Goal: Check status: Check status

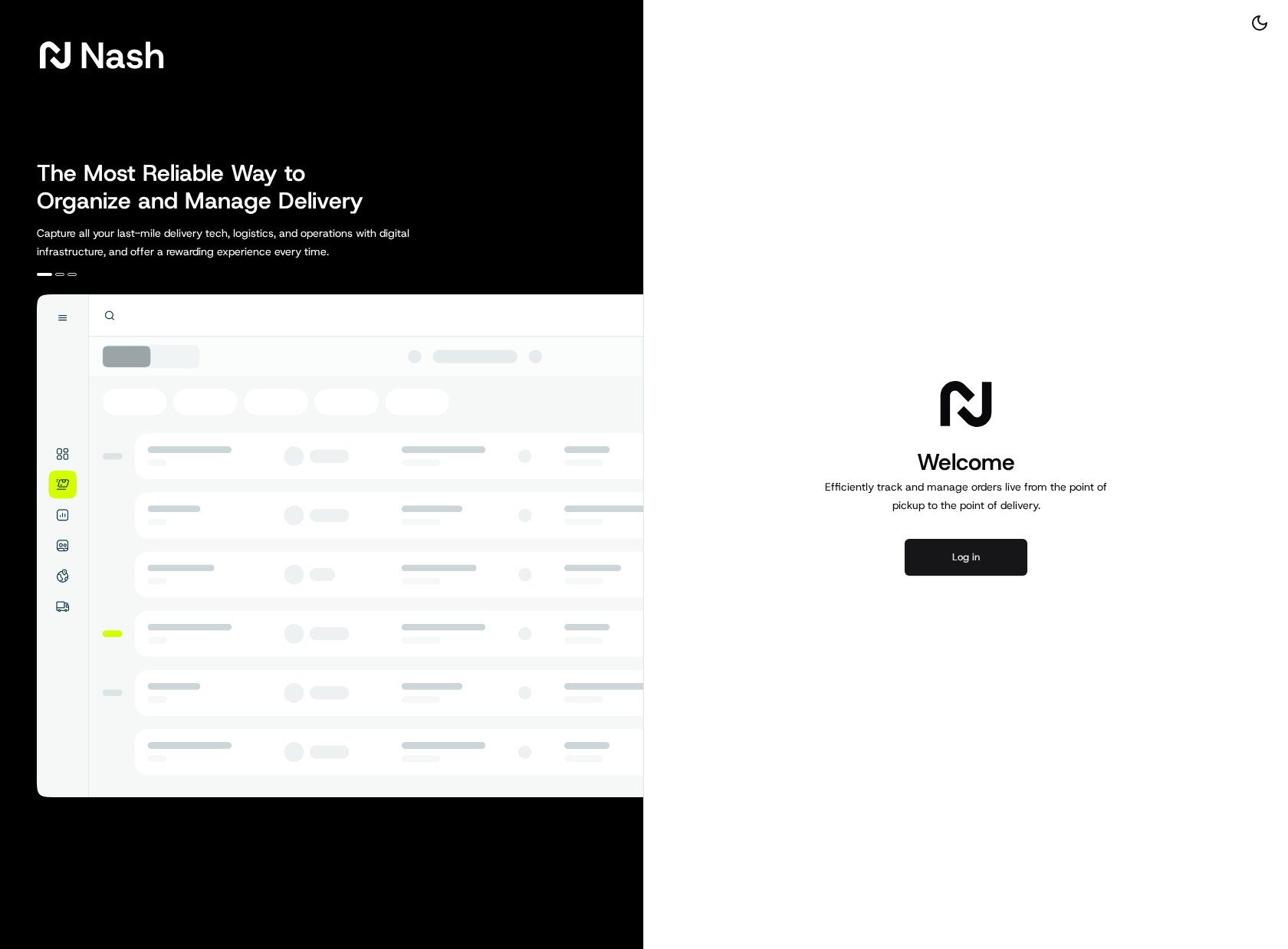
click at [968, 553] on button "Log in" at bounding box center [966, 558] width 123 height 37
